Goal: Transaction & Acquisition: Purchase product/service

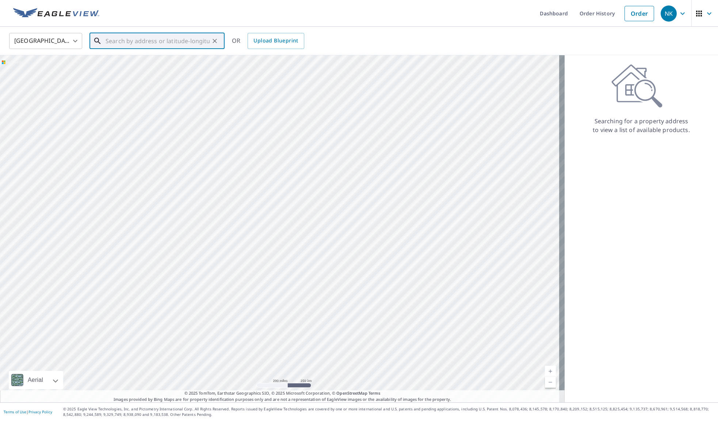
click at [130, 40] on input "text" at bounding box center [158, 41] width 104 height 20
paste input "[STREET_ADDRESS]"
click at [164, 65] on span "2011 [GEOGRAPHIC_DATA]" at bounding box center [161, 62] width 115 height 9
type input "[STREET_ADDRESS][PERSON_NAME]"
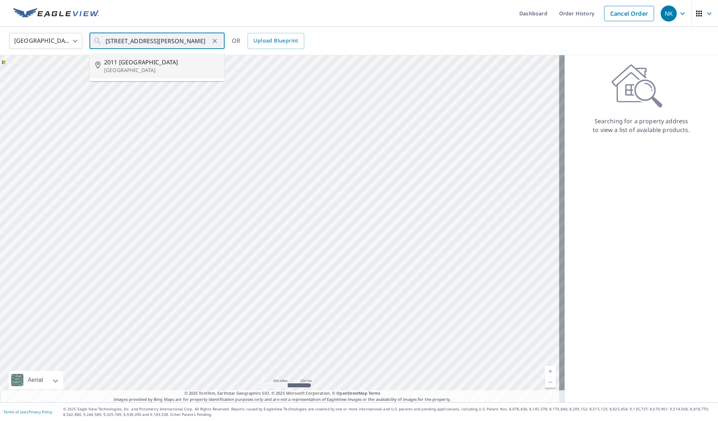
scroll to position [0, 0]
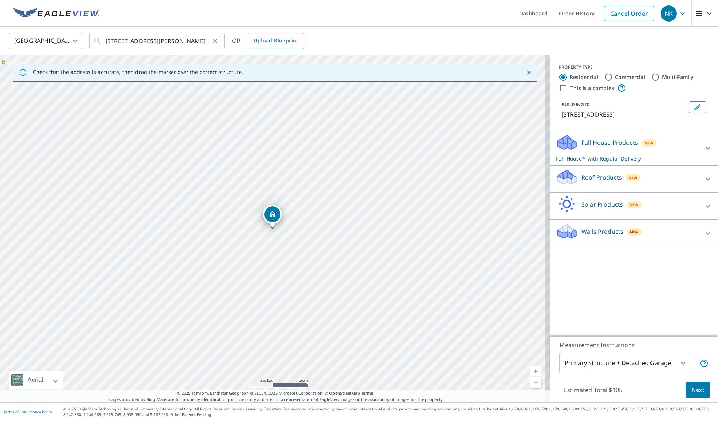
click at [214, 35] on div "[STREET_ADDRESS][PERSON_NAME] ​" at bounding box center [157, 41] width 135 height 16
click at [704, 146] on icon at bounding box center [708, 148] width 9 height 9
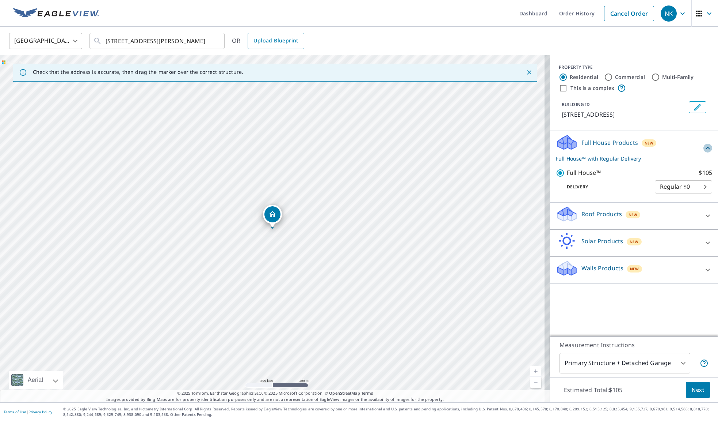
click at [704, 146] on icon at bounding box center [708, 148] width 9 height 9
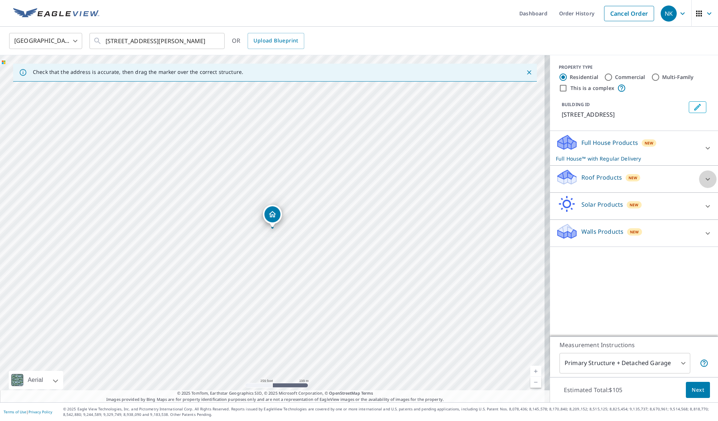
click at [704, 178] on icon at bounding box center [708, 179] width 9 height 9
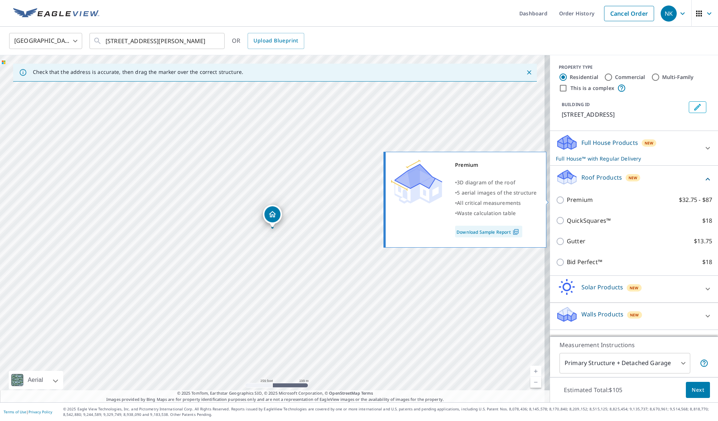
click at [577, 200] on p "Premium" at bounding box center [580, 199] width 26 height 9
click at [567, 200] on input "Premium $32.75 - $87" at bounding box center [561, 200] width 11 height 9
checkbox input "true"
checkbox input "false"
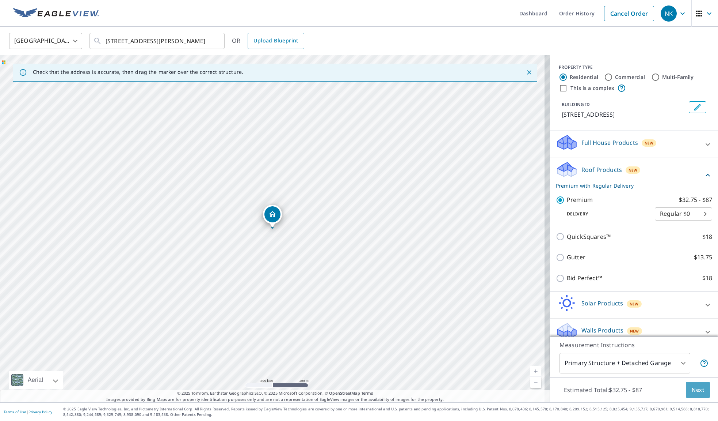
click at [696, 387] on span "Next" at bounding box center [698, 389] width 12 height 9
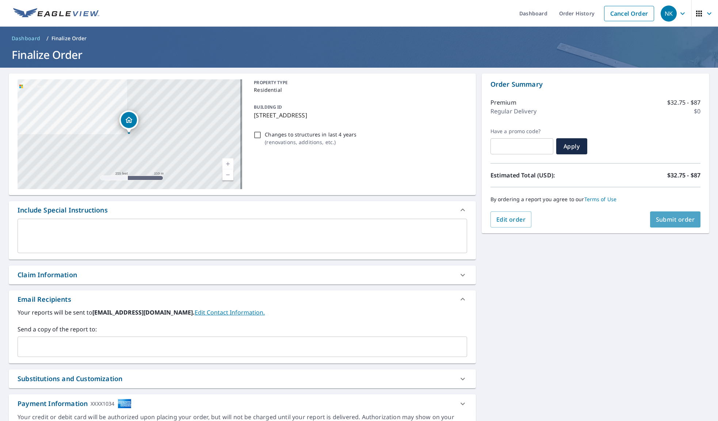
click at [672, 217] on span "Submit order" at bounding box center [675, 219] width 39 height 8
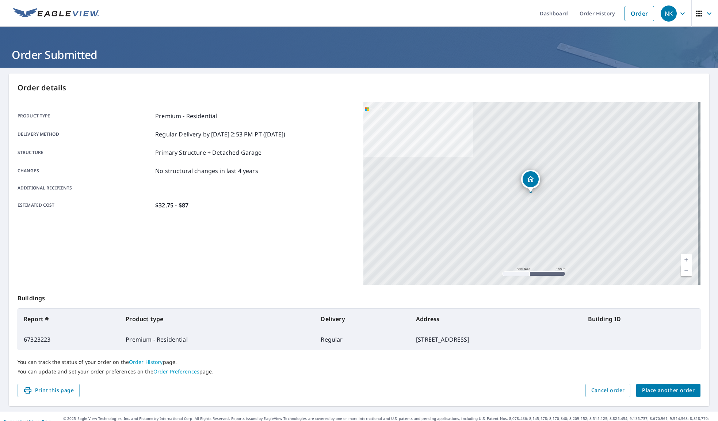
click at [674, 390] on span "Place another order" at bounding box center [668, 390] width 53 height 9
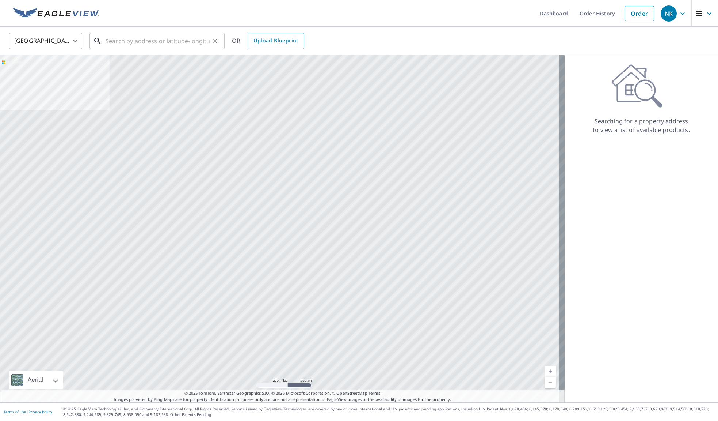
drag, startPoint x: 161, startPoint y: 39, endPoint x: 155, endPoint y: 38, distance: 6.6
click at [161, 39] on input "text" at bounding box center [158, 41] width 104 height 20
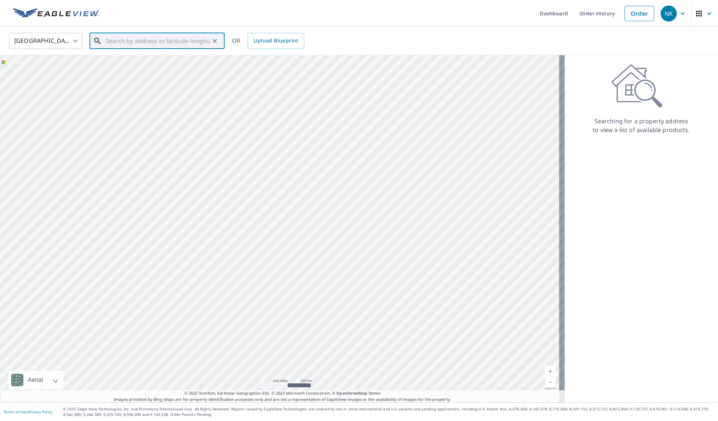
paste input "23654 FM [STREET_ADDRESS][PERSON_NAME]"
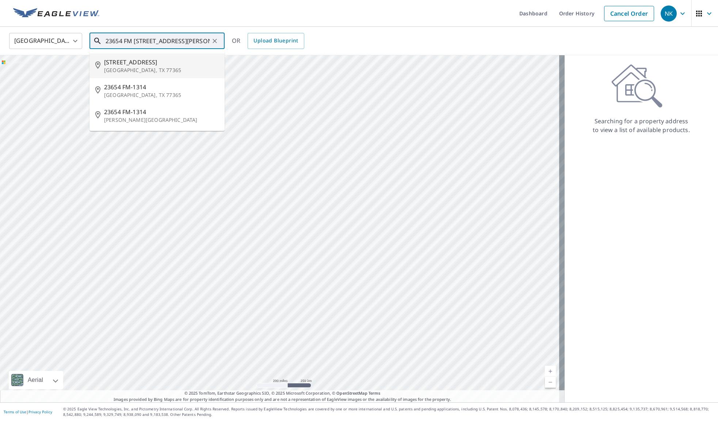
click at [145, 64] on span "[STREET_ADDRESS]" at bounding box center [161, 62] width 115 height 9
type input "23654 FM [STREET_ADDRESS][PERSON_NAME]"
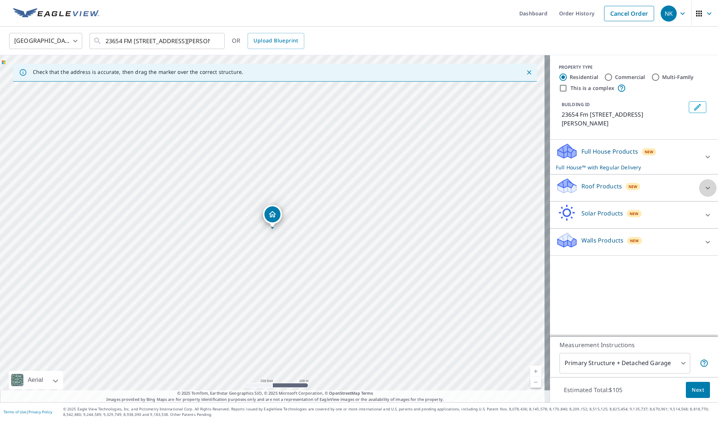
click at [704, 183] on icon at bounding box center [708, 187] width 9 height 9
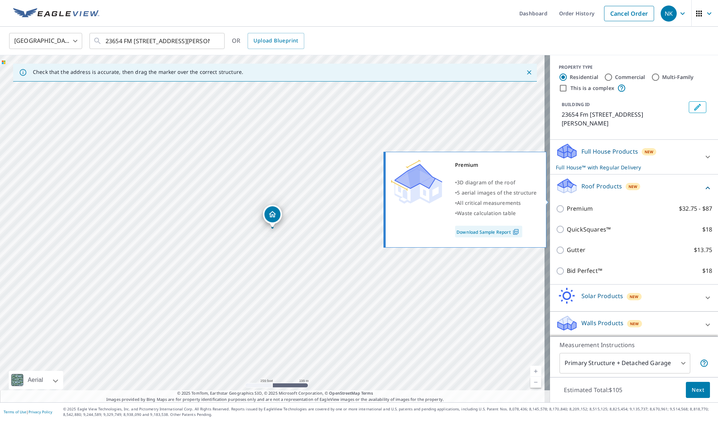
click at [556, 204] on input "Premium $32.75 - $87" at bounding box center [561, 208] width 11 height 9
checkbox input "true"
checkbox input "false"
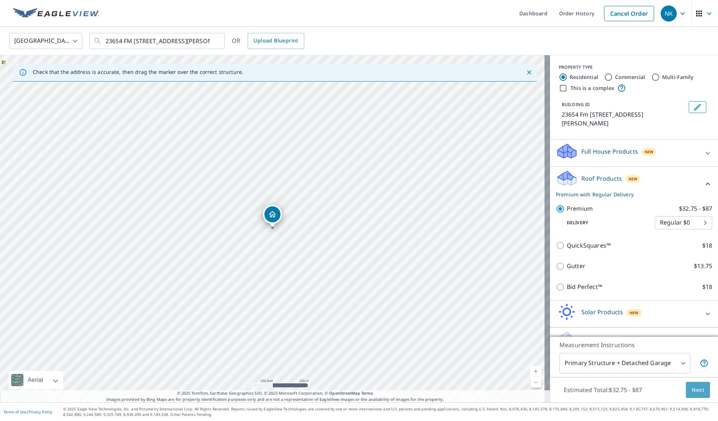
click at [692, 385] on span "Next" at bounding box center [698, 389] width 12 height 9
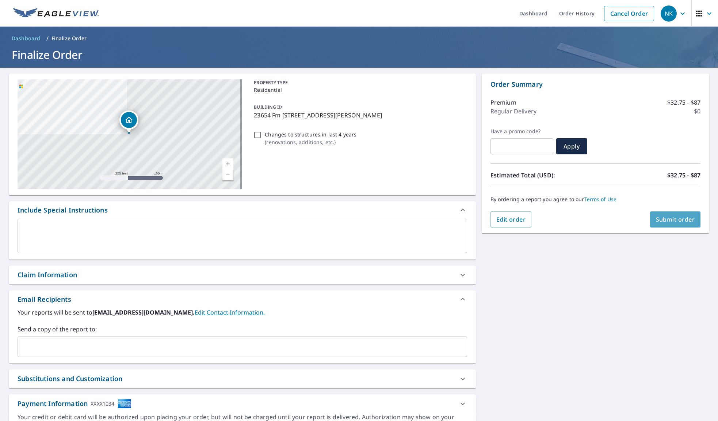
click at [674, 221] on span "Submit order" at bounding box center [675, 219] width 39 height 8
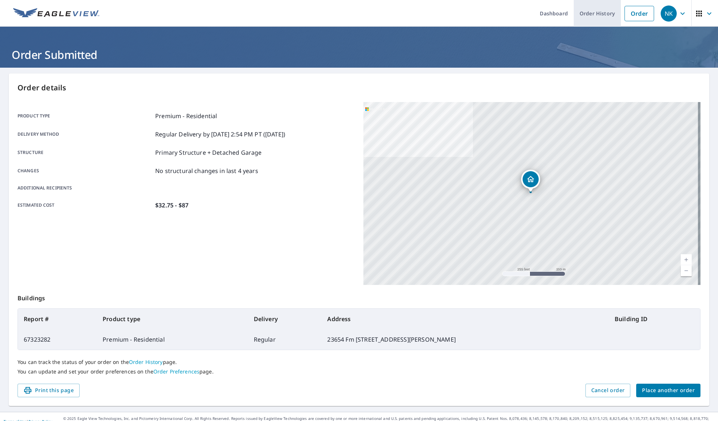
click at [591, 15] on link "Order History" at bounding box center [597, 13] width 47 height 27
